Goal: Navigation & Orientation: Find specific page/section

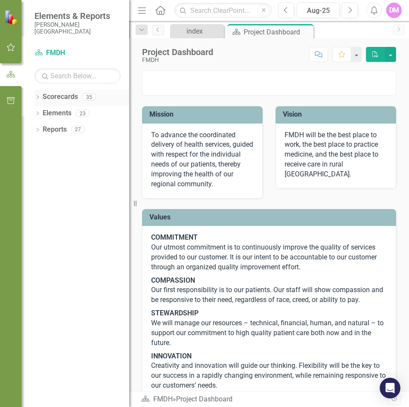
click at [36, 95] on div "Dropdown" at bounding box center [37, 98] width 6 height 7
click at [52, 113] on link "FMDH" at bounding box center [88, 113] width 82 height 10
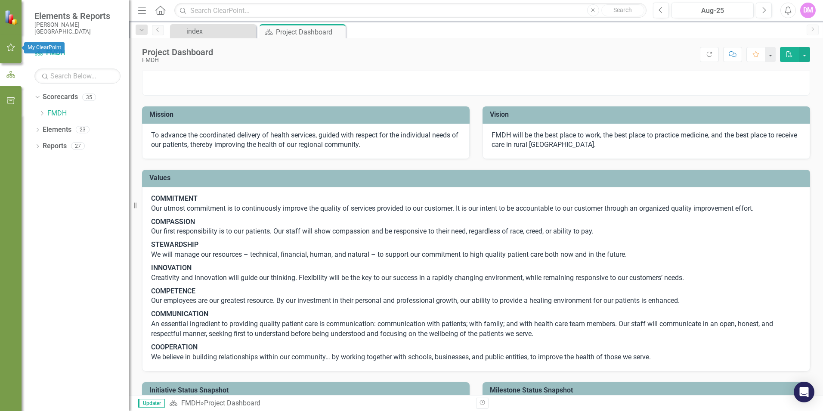
click at [8, 47] on icon "button" at bounding box center [11, 47] width 8 height 8
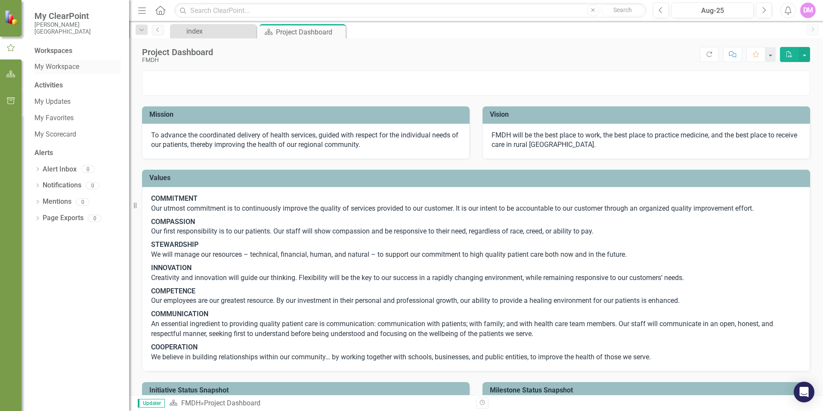
click at [45, 70] on link "My Workspace" at bounding box center [77, 67] width 86 height 10
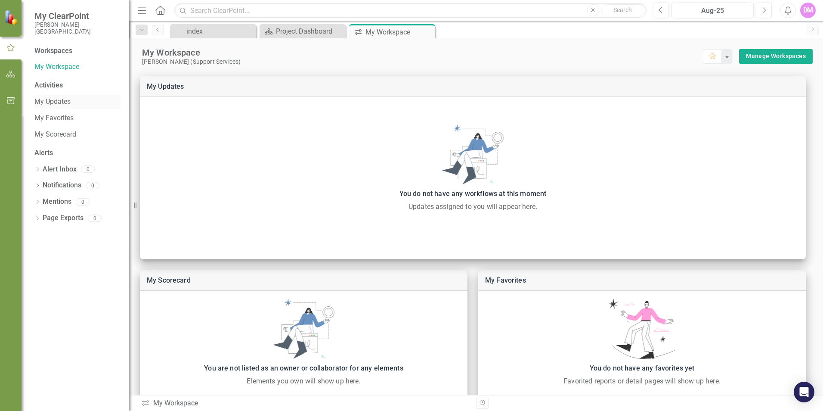
click at [56, 100] on link "My Updates" at bounding box center [77, 102] width 86 height 10
